Goal: Find specific fact: Find specific fact

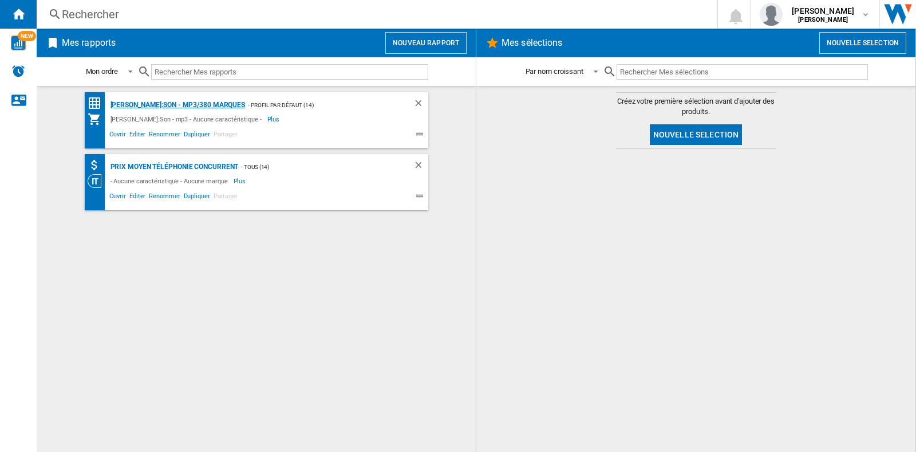
click at [154, 98] on div "[PERSON_NAME]:Son - mp3/380 marques" at bounding box center [177, 105] width 138 height 14
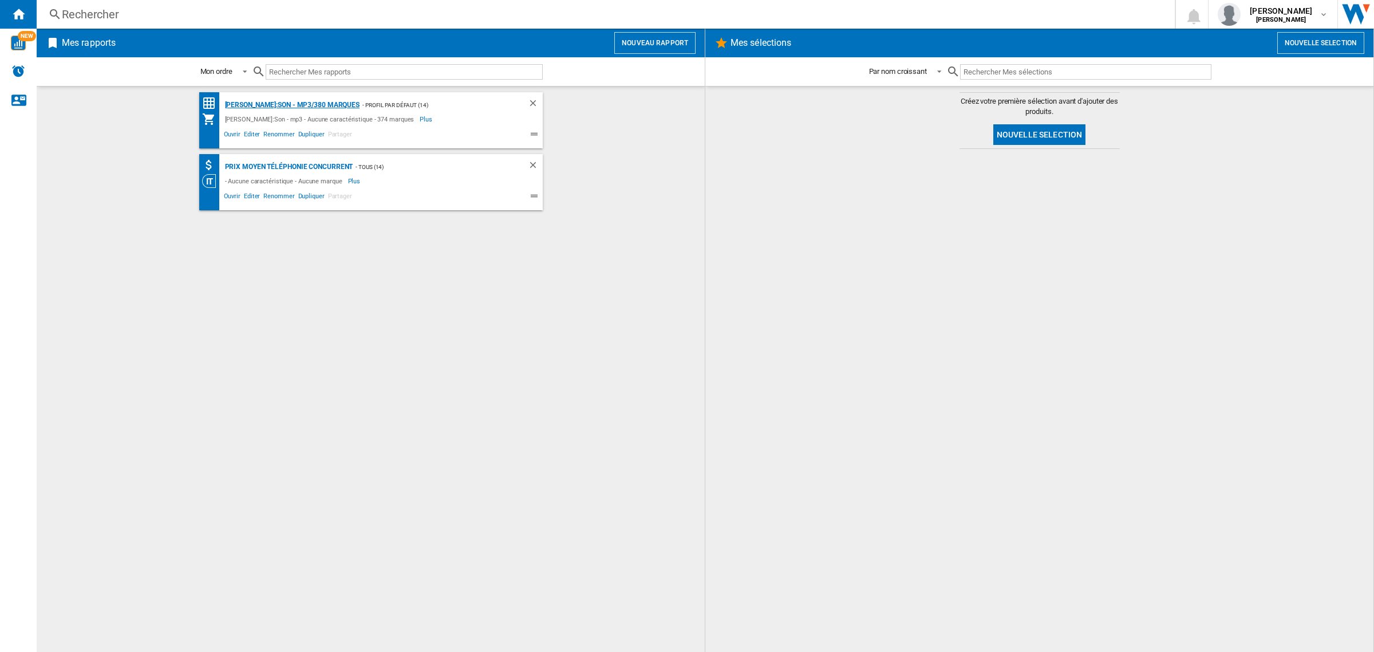
click at [328, 102] on div "[PERSON_NAME]:Son - mp3/380 marques" at bounding box center [291, 105] width 138 height 14
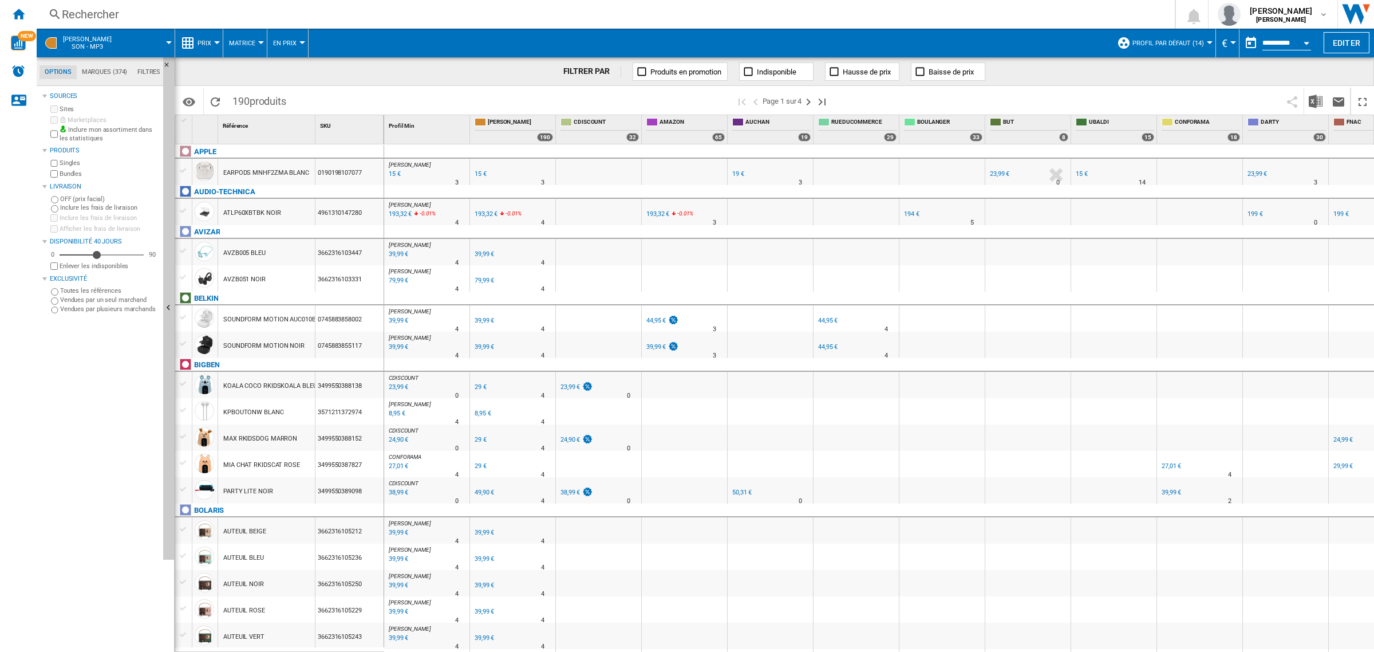
click at [141, 12] on div "Rechercher" at bounding box center [603, 14] width 1083 height 16
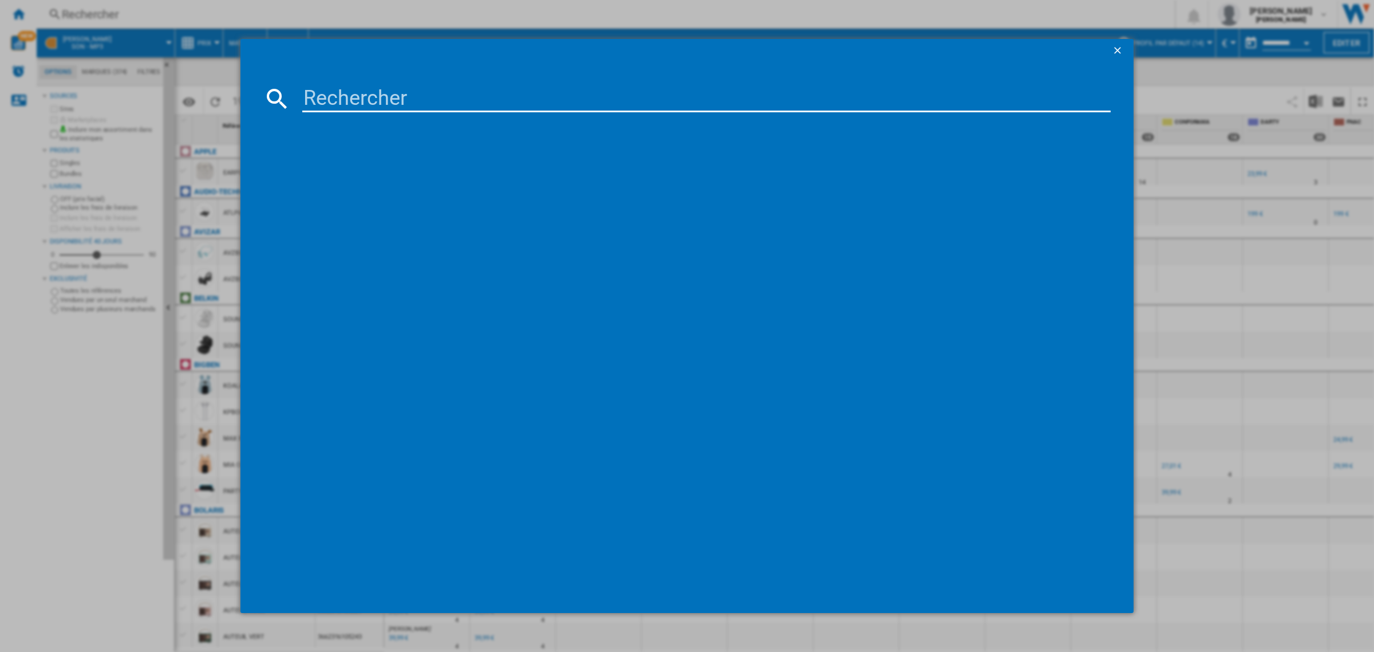
click at [338, 98] on input at bounding box center [706, 98] width 808 height 27
paste input "4895229116658"
type input "4895229116658"
